Goal: Task Accomplishment & Management: Manage account settings

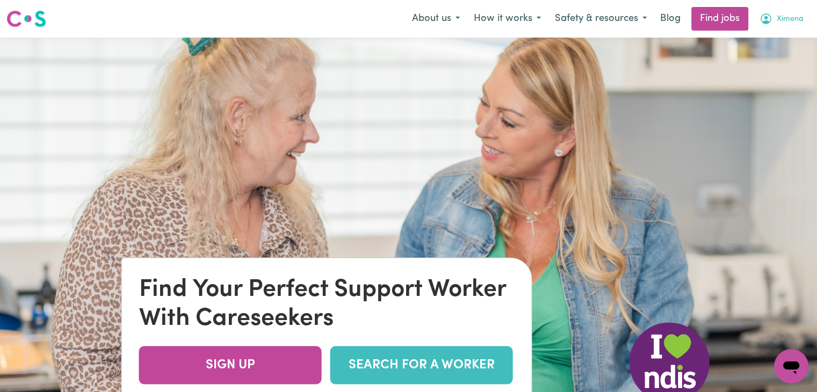
click at [770, 24] on icon "My Account" at bounding box center [766, 18] width 13 height 13
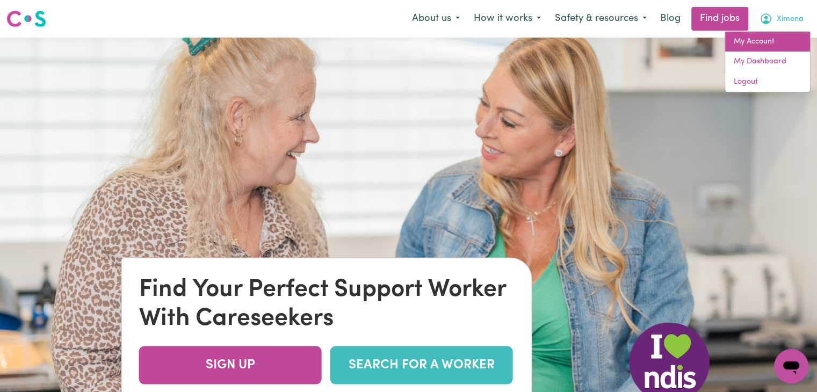
click at [762, 45] on link "My Account" at bounding box center [768, 42] width 85 height 20
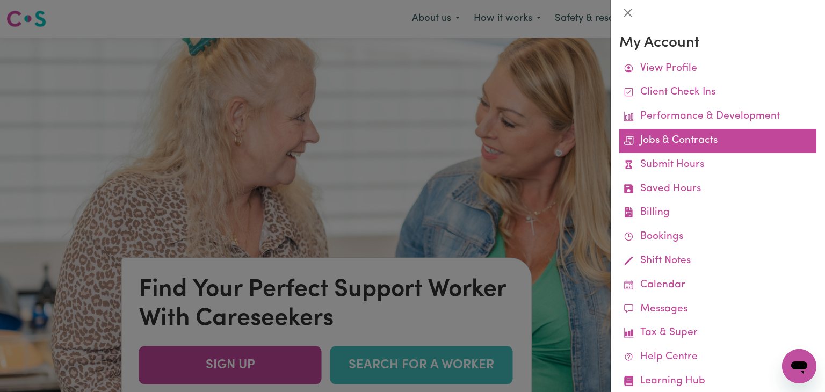
click at [671, 145] on link "Jobs & Contracts" at bounding box center [718, 141] width 197 height 24
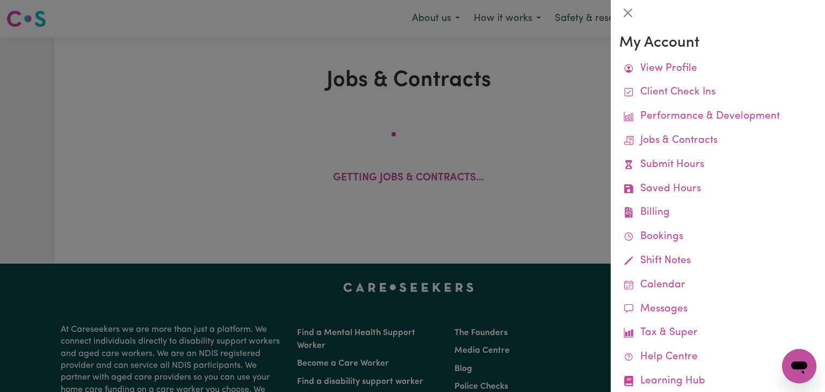
click at [493, 117] on div at bounding box center [412, 196] width 825 height 392
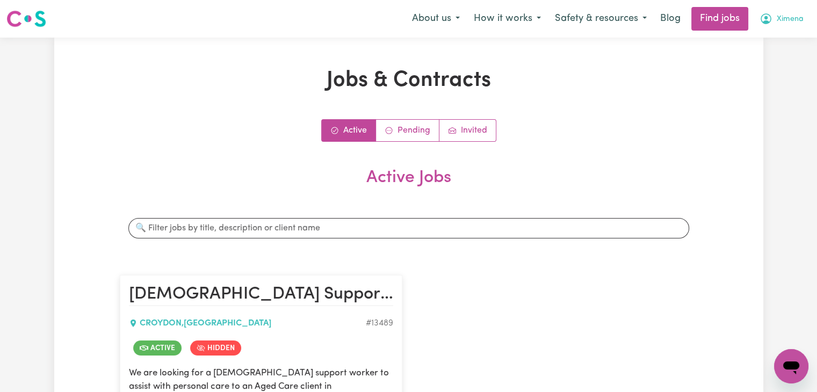
click at [788, 23] on span "Ximena" at bounding box center [790, 19] width 27 height 12
click at [759, 39] on link "My Account" at bounding box center [768, 42] width 85 height 20
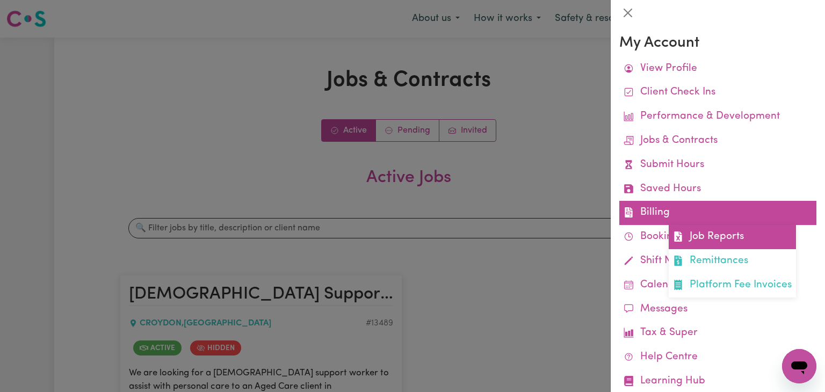
click at [736, 234] on link "Job Reports" at bounding box center [732, 237] width 127 height 24
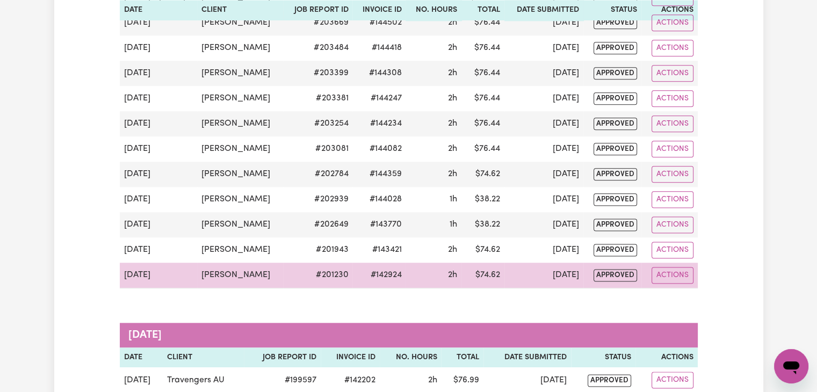
scroll to position [1338, 0]
